Goal: Information Seeking & Learning: Find specific page/section

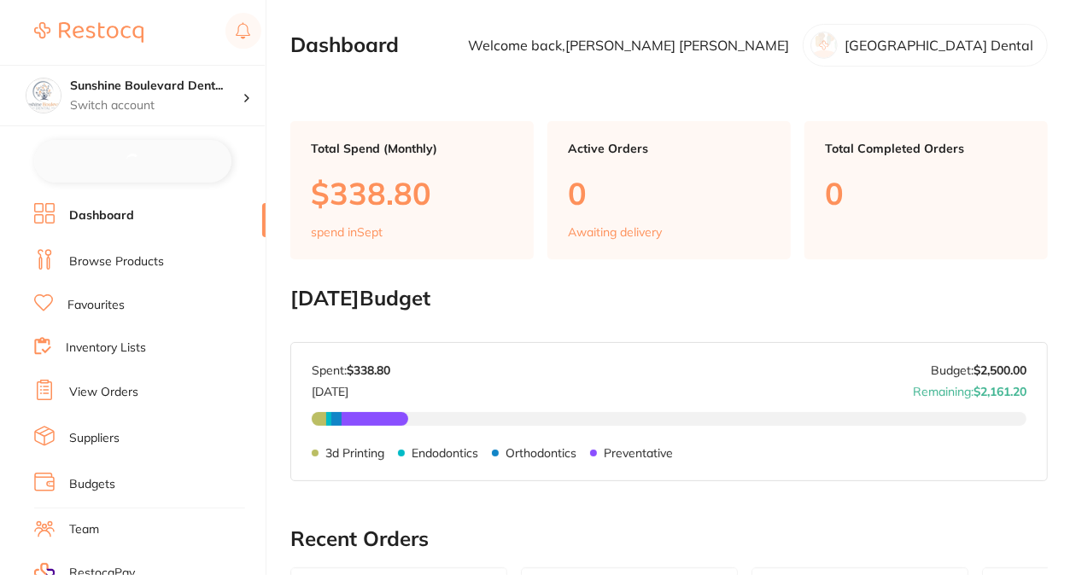
checkbox input "false"
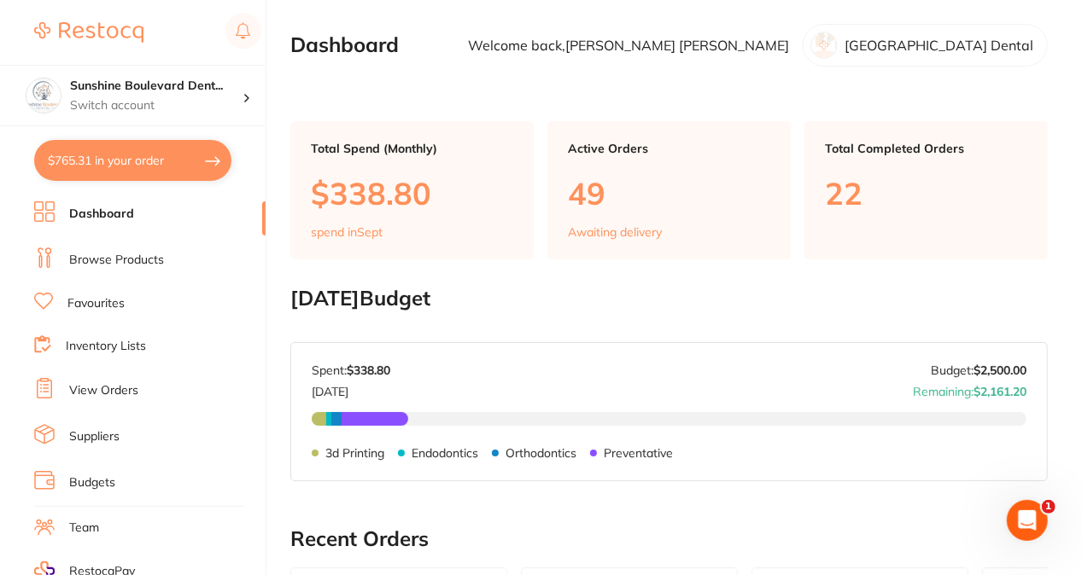
click at [104, 345] on link "Inventory Lists" at bounding box center [106, 346] width 80 height 17
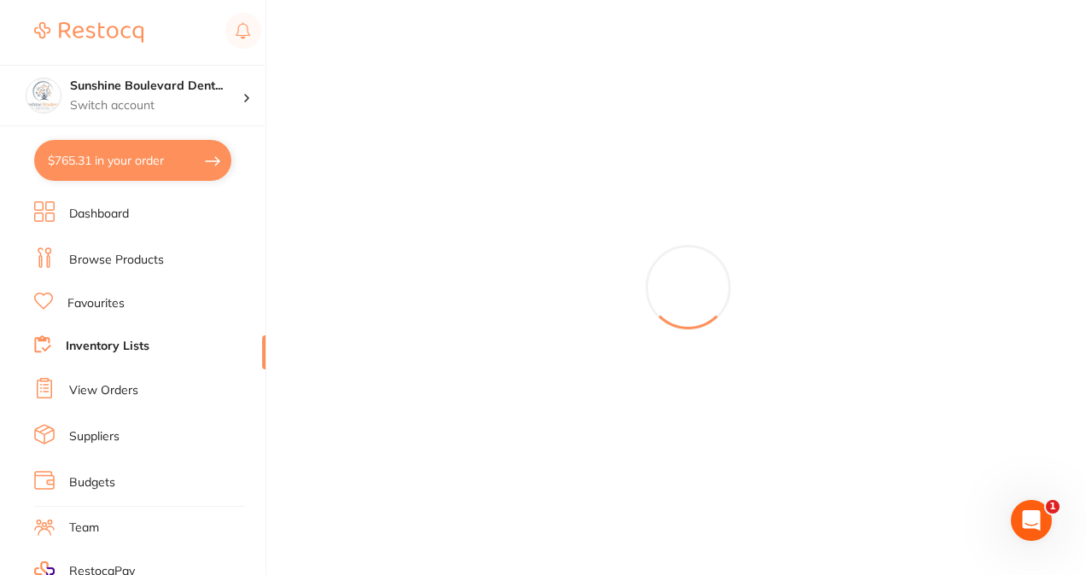
click at [102, 260] on link "Browse Products" at bounding box center [116, 260] width 95 height 17
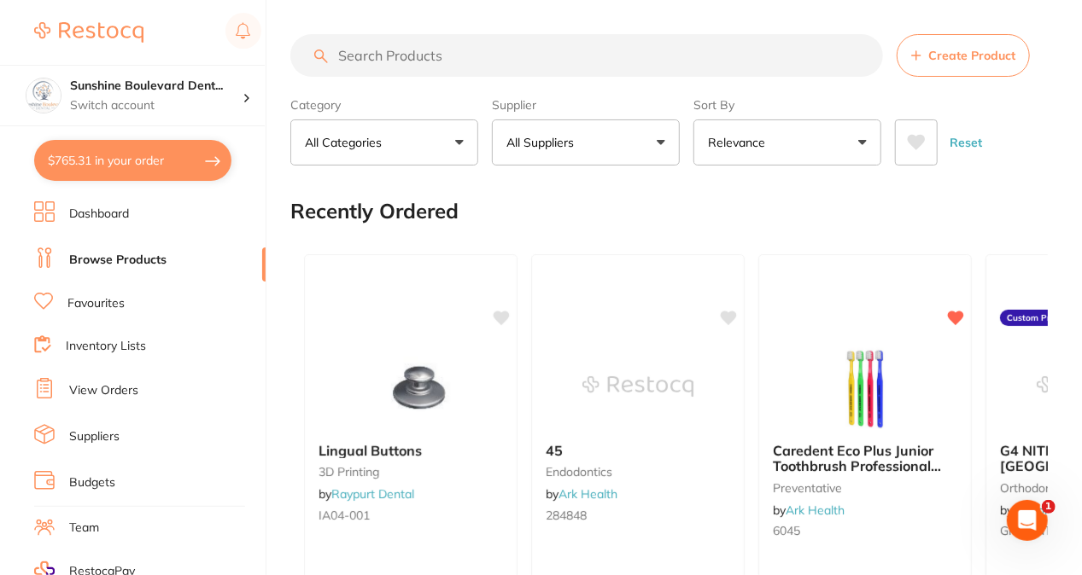
click at [480, 55] on input "search" at bounding box center [586, 55] width 593 height 43
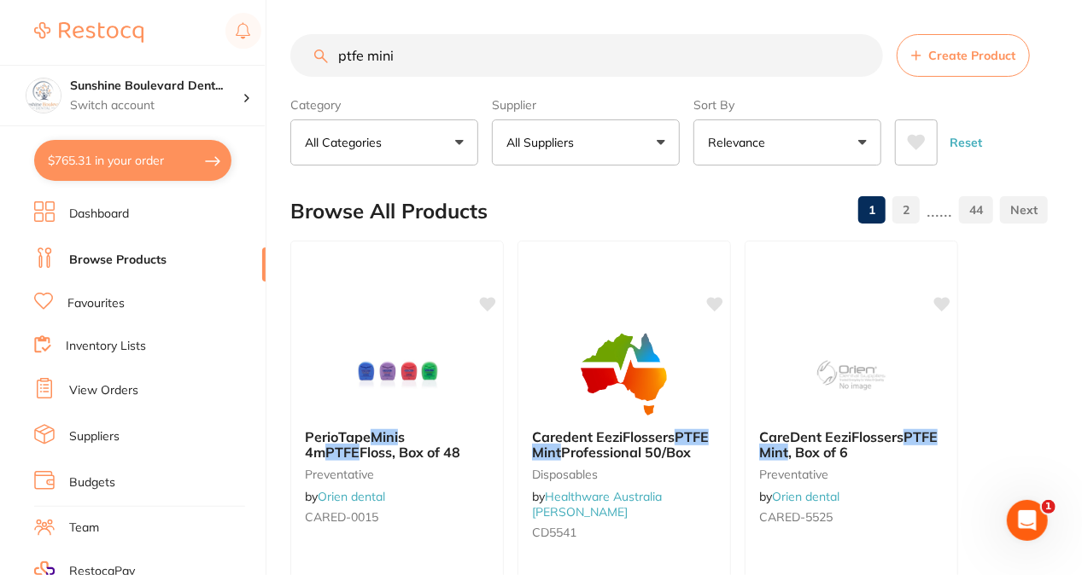
type input "ptfe mini"
click at [533, 152] on button "All Suppliers" at bounding box center [586, 143] width 188 height 46
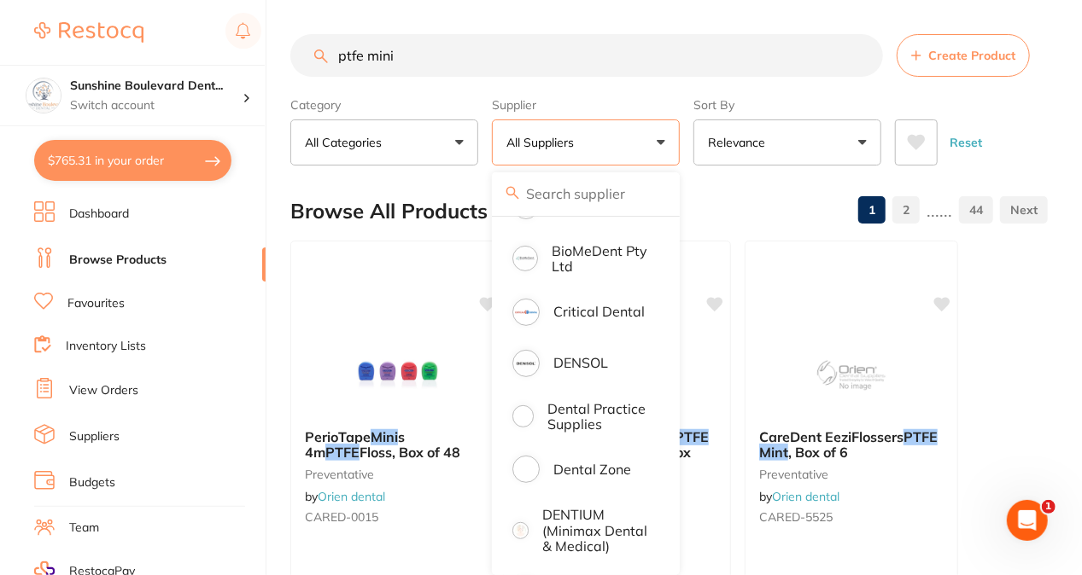
scroll to position [427, 0]
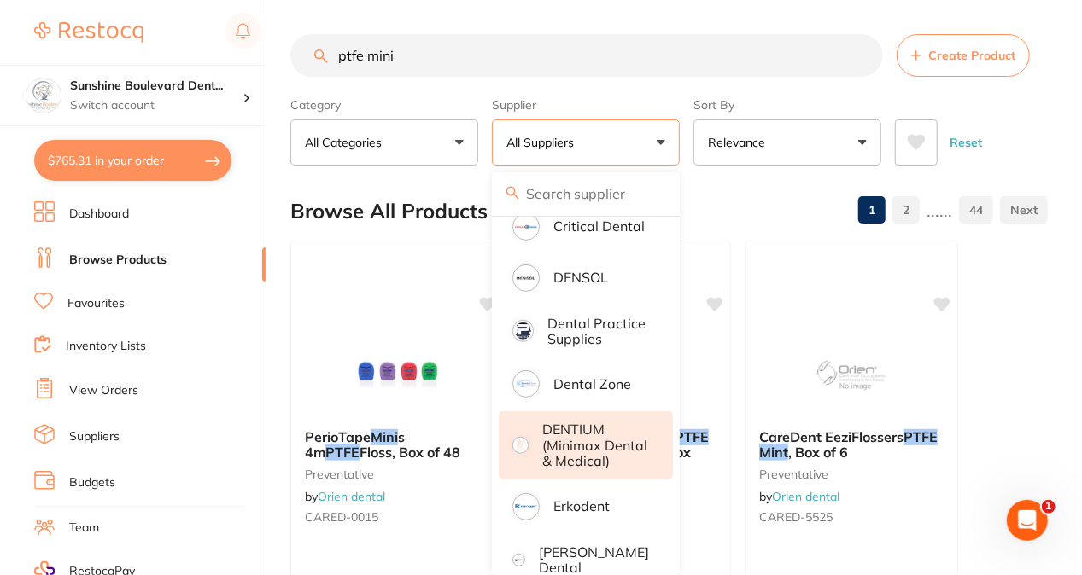
click at [576, 464] on p "DENTIUM (Minimax Dental & Medical)" at bounding box center [595, 445] width 107 height 47
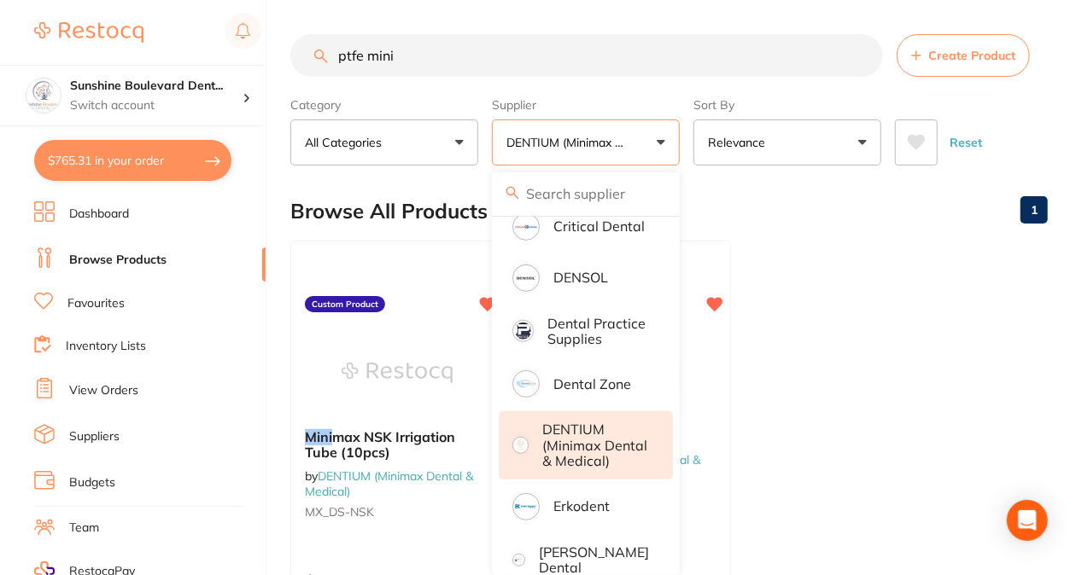
click at [870, 82] on section "ptfe mini Create Product Category All Categories All Categories No categories f…" at bounding box center [668, 99] width 757 height 131
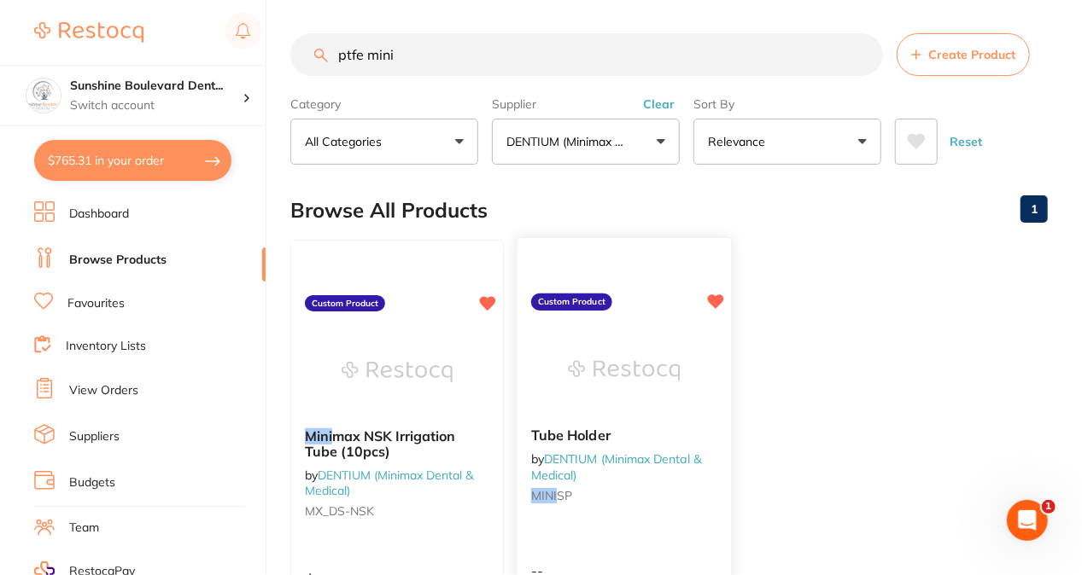
scroll to position [0, 0]
drag, startPoint x: 544, startPoint y: 58, endPoint x: 166, endPoint y: 96, distance: 379.3
click at [166, 96] on div "$765.31 [GEOGRAPHIC_DATA]... Switch account Sunshine Boulevard Dental $765.31 i…" at bounding box center [541, 287] width 1082 height 575
